Goal: Task Accomplishment & Management: Use online tool/utility

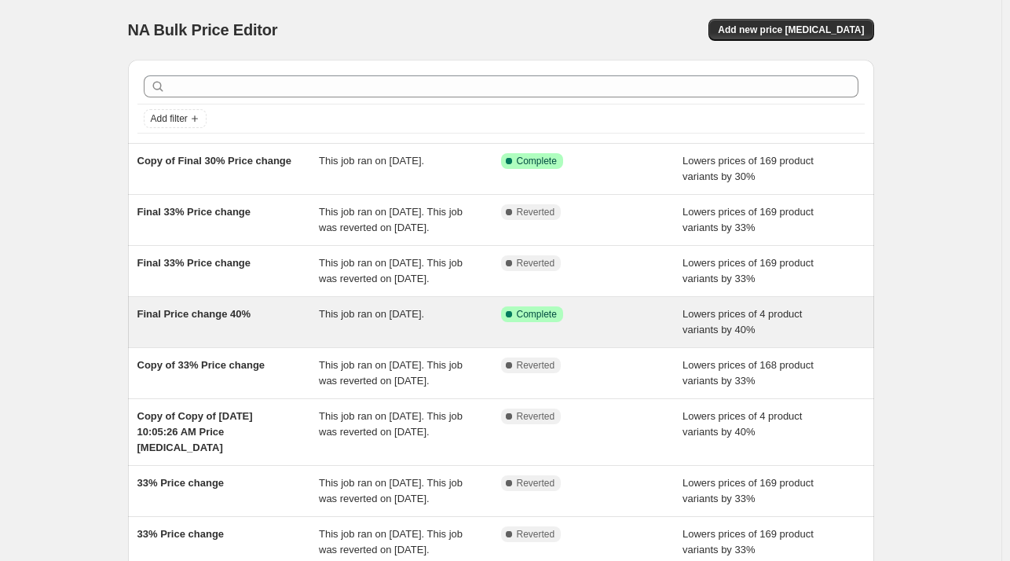
click at [259, 338] on div "Final Price change 40%" at bounding box center [228, 321] width 182 height 31
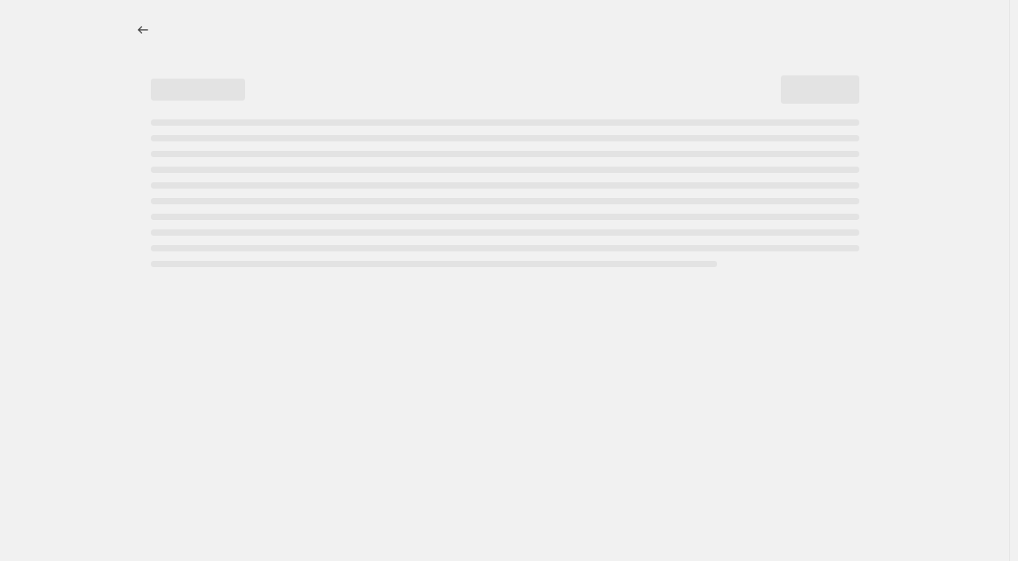
select select "percentage"
select select "collection"
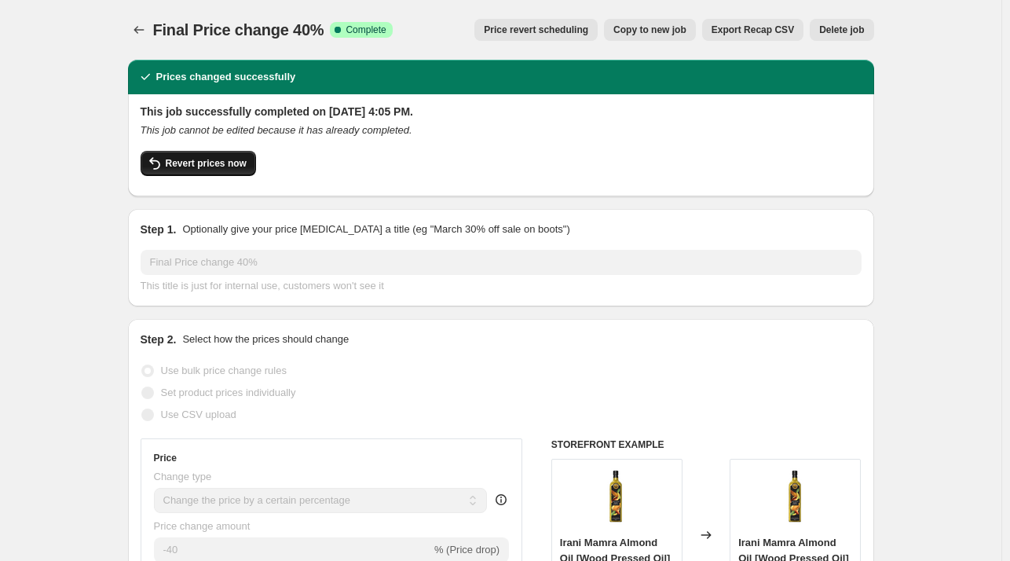
click at [216, 163] on span "Revert prices now" at bounding box center [206, 163] width 81 height 13
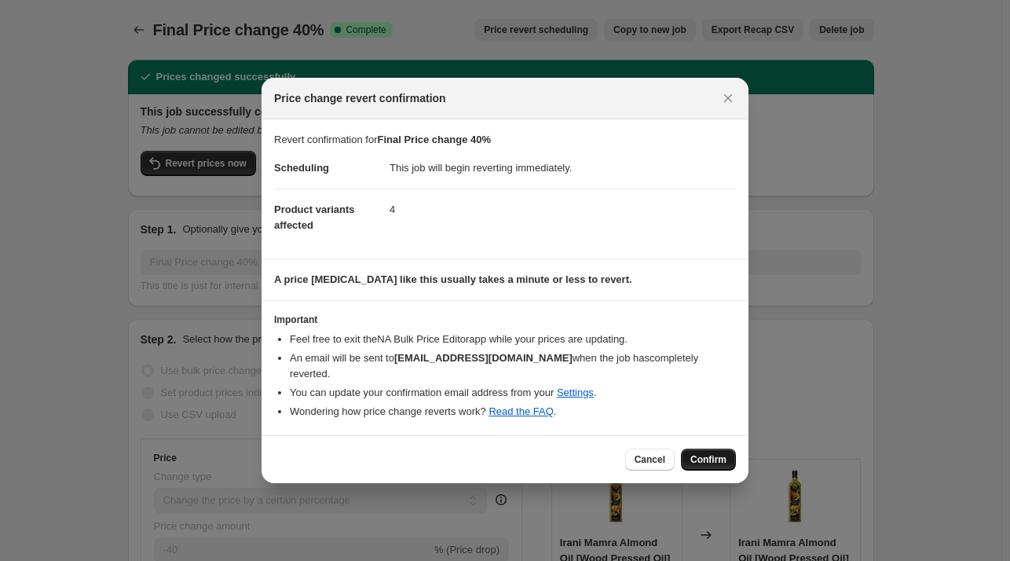
click at [710, 453] on span "Confirm" at bounding box center [708, 459] width 36 height 13
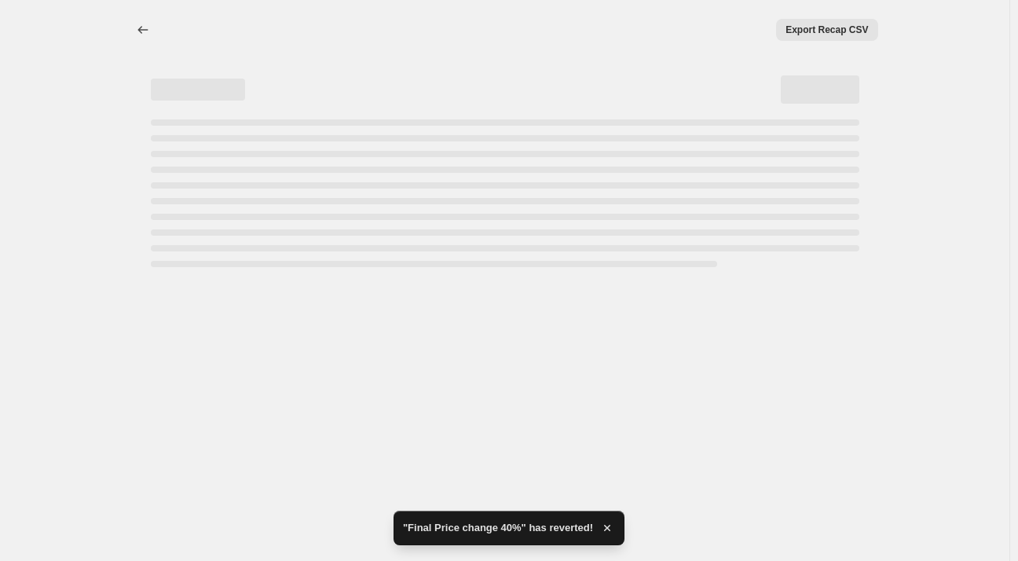
select select "percentage"
select select "collection"
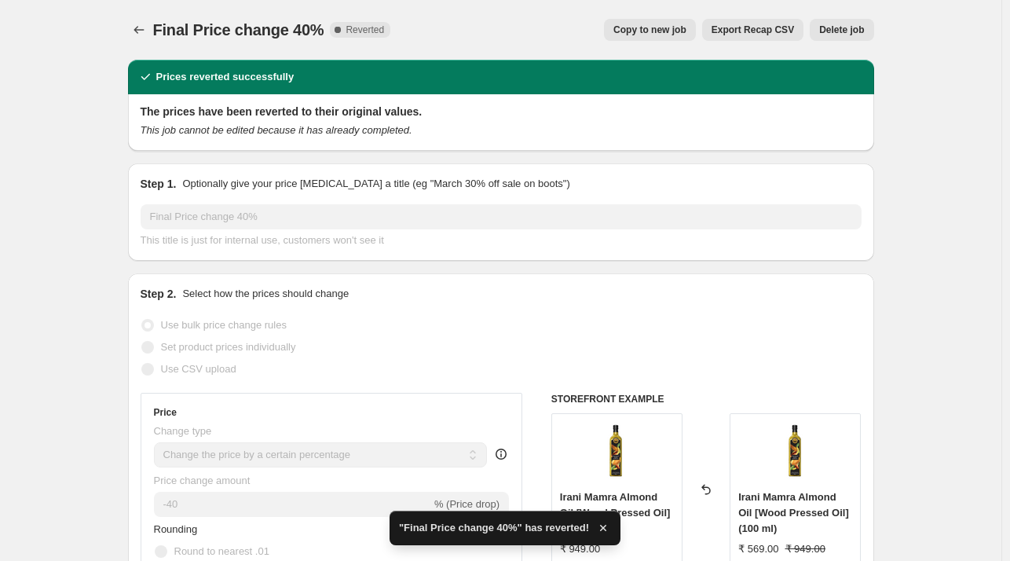
click at [660, 23] on button "Copy to new job" at bounding box center [650, 30] width 92 height 22
select select "percentage"
select select "collection"
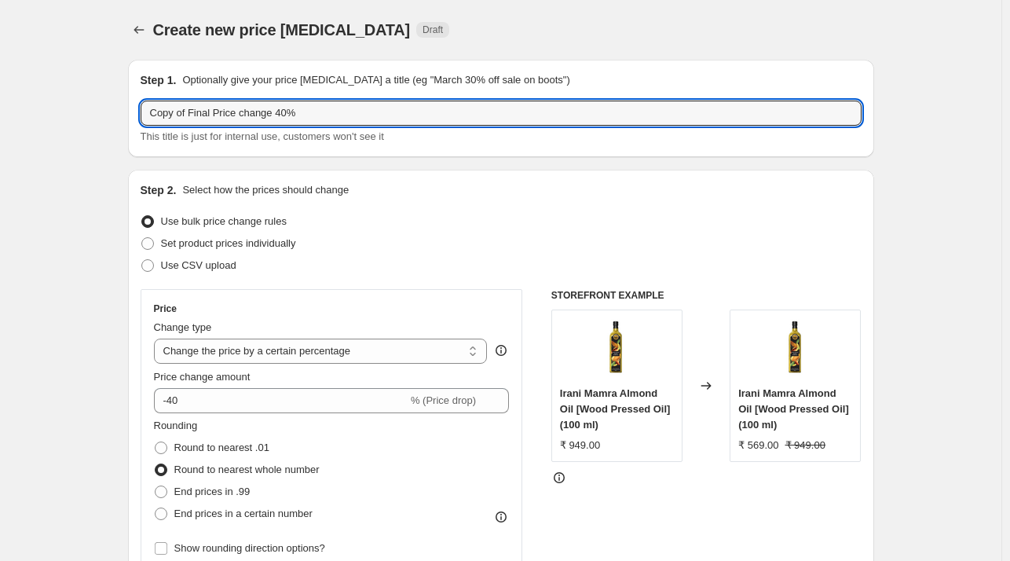
drag, startPoint x: 194, startPoint y: 114, endPoint x: 113, endPoint y: 104, distance: 81.4
click at [231, 117] on input "Price change 40%" at bounding box center [501, 113] width 721 height 25
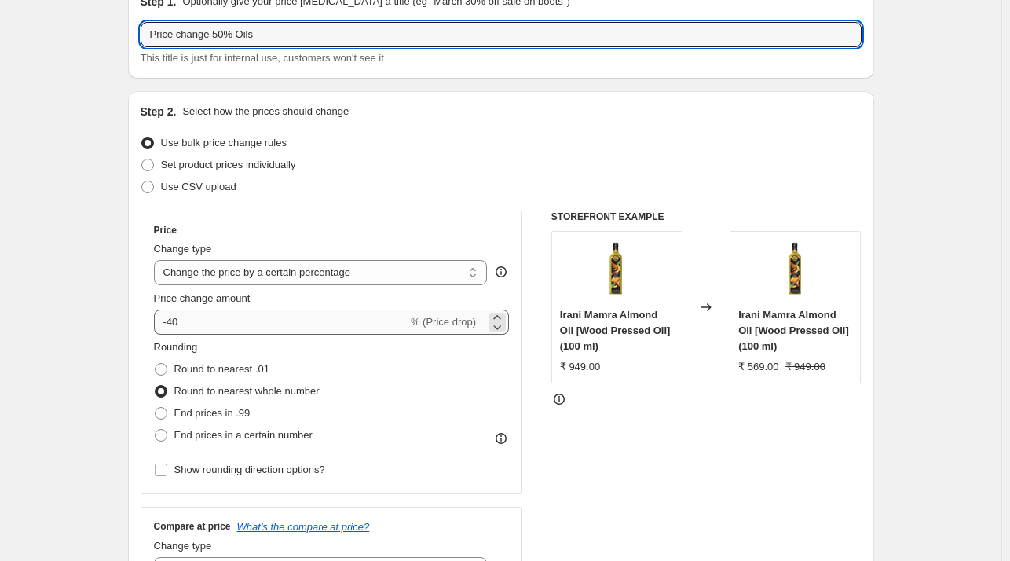
type input "Price change 50% Oils"
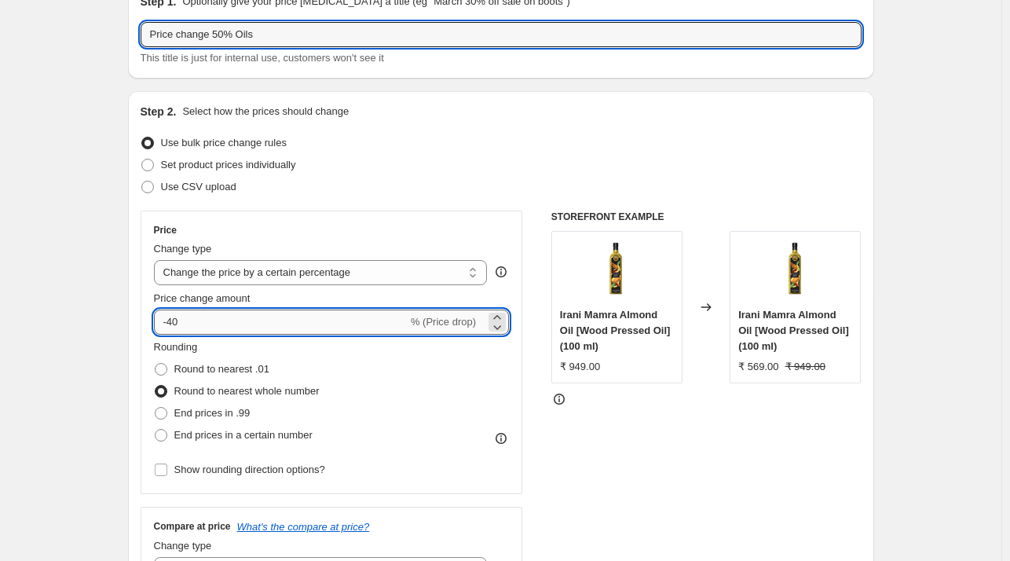
click at [298, 309] on input "-40" at bounding box center [281, 321] width 254 height 25
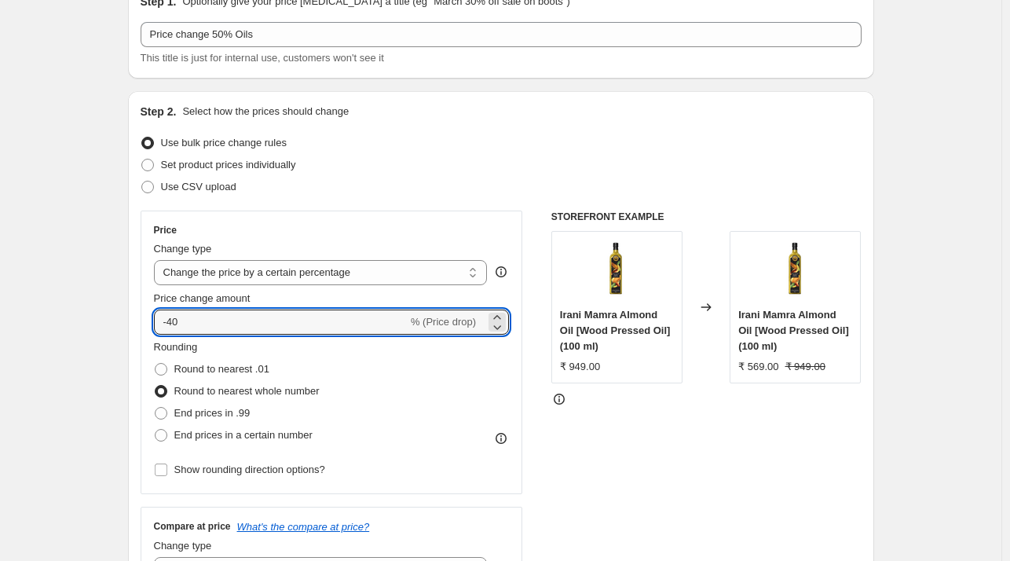
type input "-4"
type input "-50"
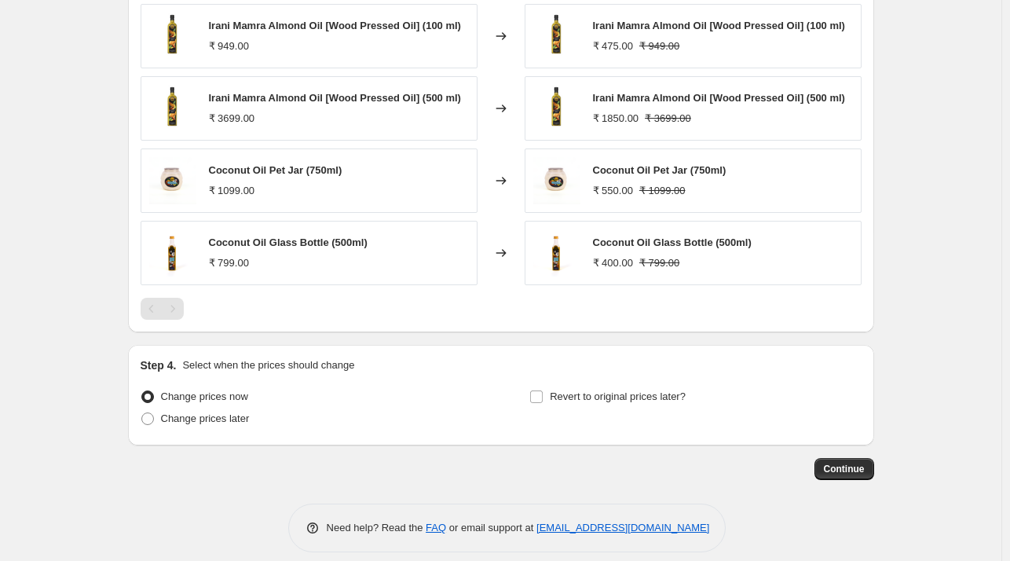
scroll to position [1111, 0]
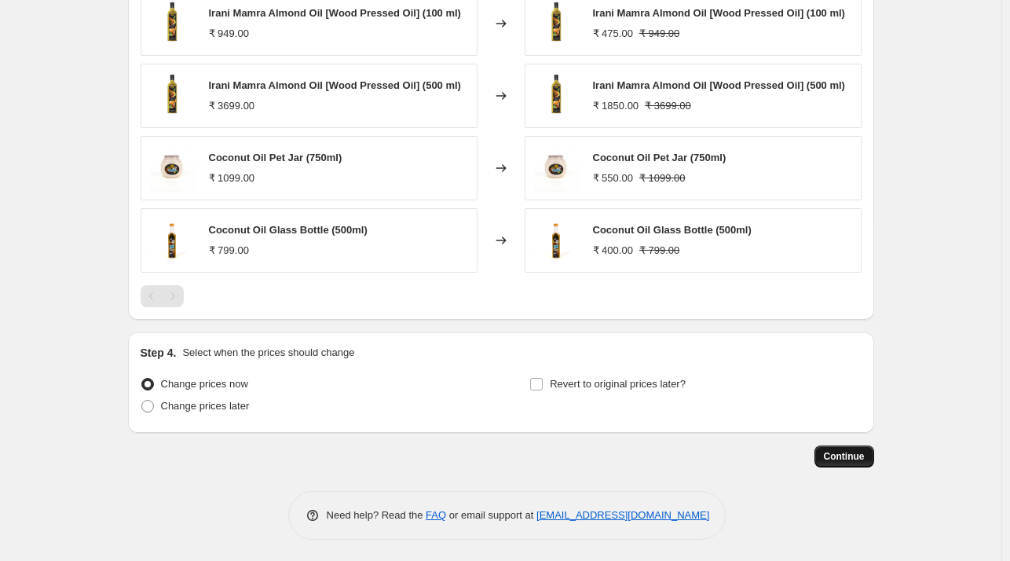
click at [825, 451] on button "Continue" at bounding box center [844, 456] width 60 height 22
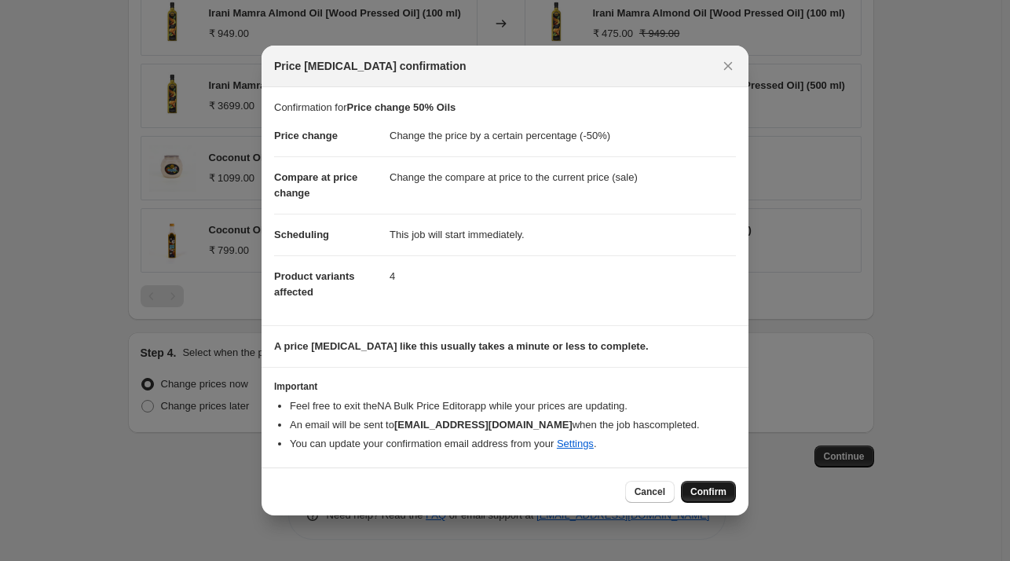
click at [703, 491] on span "Confirm" at bounding box center [708, 491] width 36 height 13
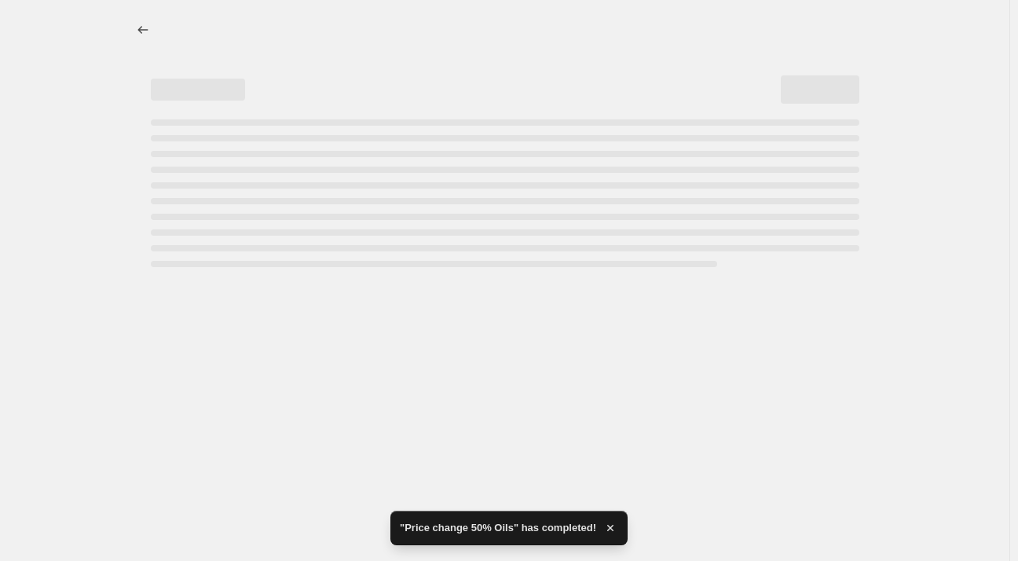
select select "percentage"
select select "collection"
